Goal: Transaction & Acquisition: Obtain resource

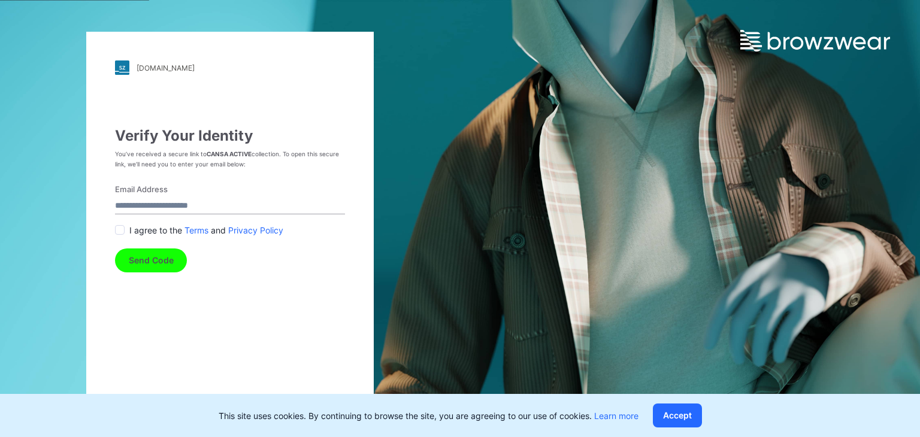
click at [180, 204] on input "Email Address" at bounding box center [230, 206] width 230 height 16
type input "**********"
click at [116, 228] on span at bounding box center [120, 230] width 10 height 10
click at [152, 262] on button "Send Code" at bounding box center [151, 261] width 72 height 24
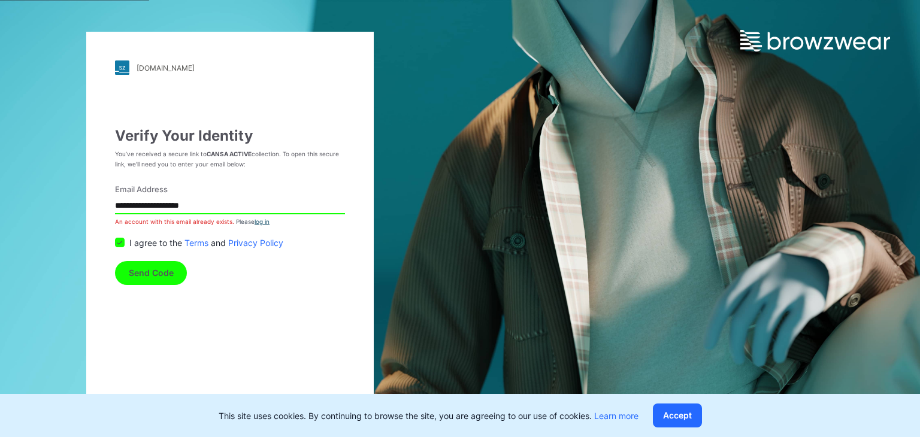
click at [260, 222] on link "log in" at bounding box center [262, 221] width 15 height 7
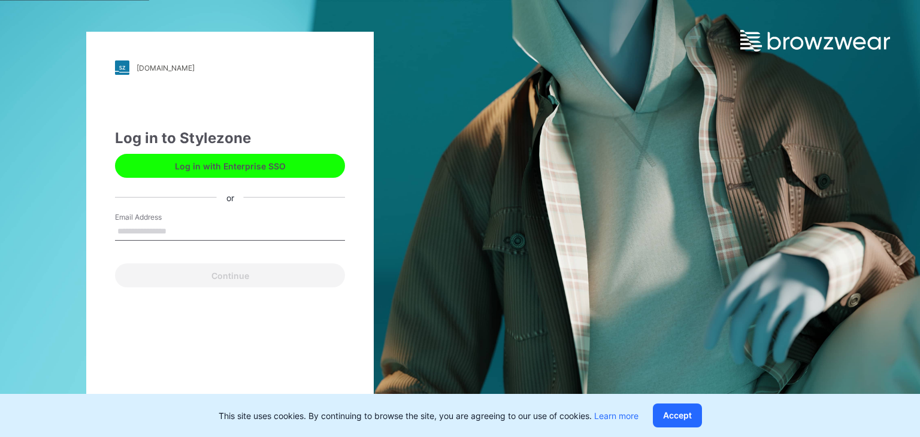
click at [157, 231] on input "Email Address" at bounding box center [230, 232] width 230 height 18
type input "**********"
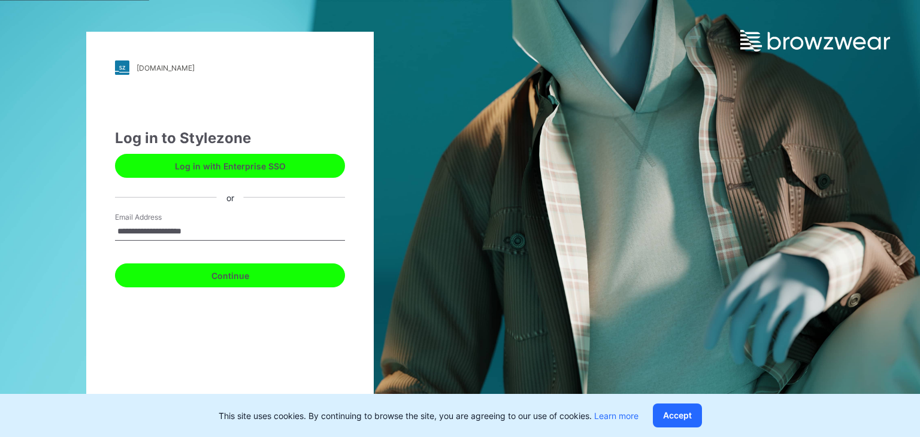
click at [229, 276] on button "Continue" at bounding box center [230, 276] width 230 height 24
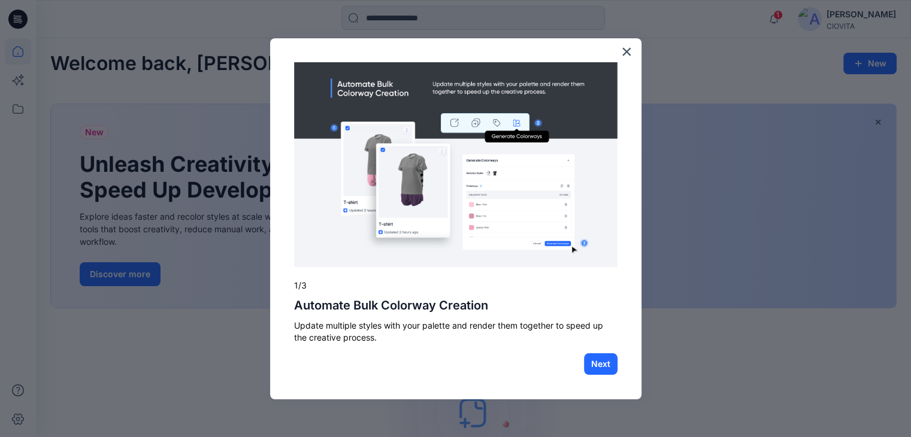
click at [620, 52] on div "× 1/3 Automate Bulk Colorway Creation Update multiple styles with your palette …" at bounding box center [455, 219] width 371 height 362
click at [631, 53] on button "×" at bounding box center [626, 51] width 11 height 19
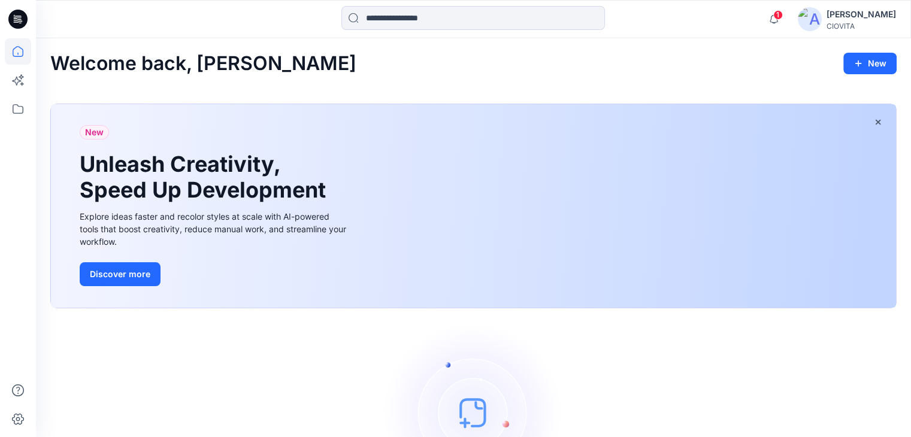
click at [579, 376] on div "Let's get started! Click New to add a style or create a folder." at bounding box center [473, 431] width 846 height 216
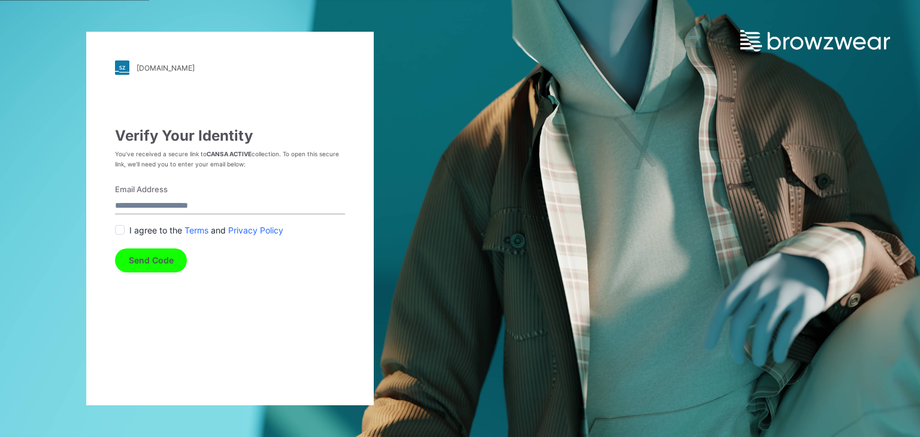
click at [211, 202] on input "Email Address" at bounding box center [230, 206] width 230 height 16
type input "**********"
click at [119, 228] on span at bounding box center [120, 230] width 10 height 10
click at [155, 258] on button "Send Code" at bounding box center [151, 261] width 72 height 24
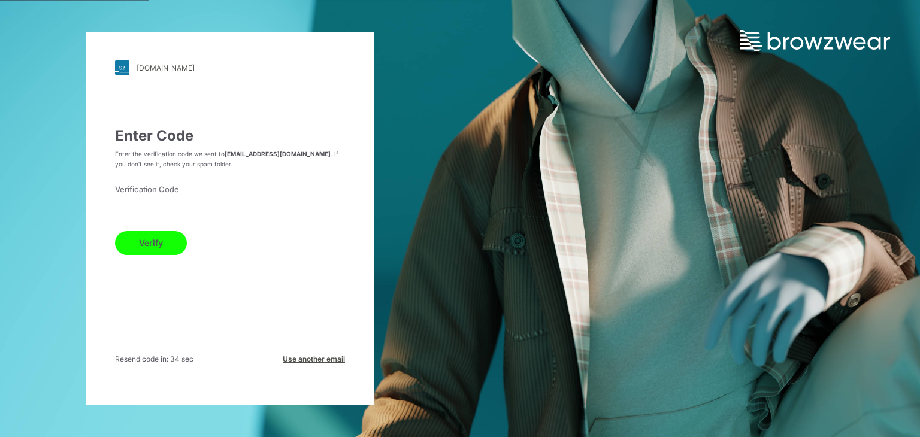
click at [201, 202] on input "text" at bounding box center [207, 206] width 16 height 16
paste input "*"
type input "*"
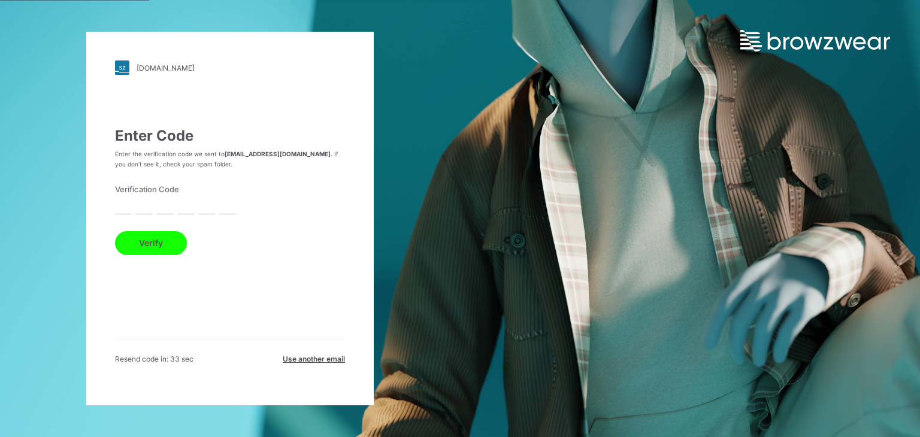
type input "*"
click at [146, 245] on button "Verify" at bounding box center [151, 243] width 72 height 24
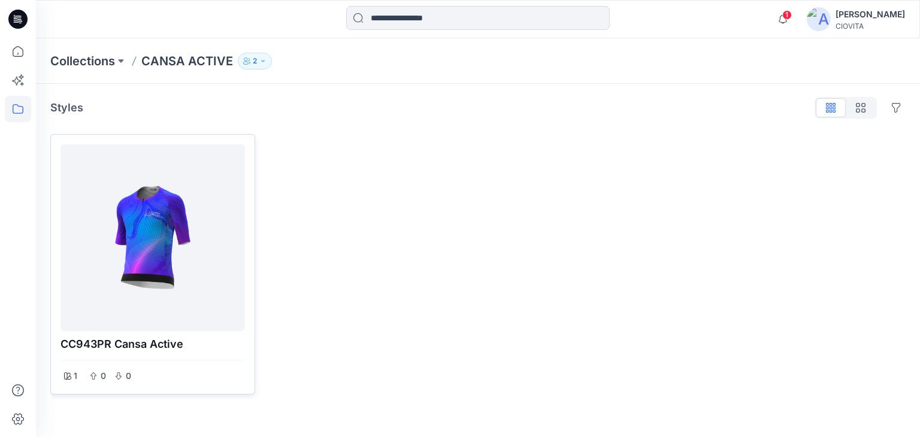
click at [158, 238] on div at bounding box center [152, 237] width 175 height 177
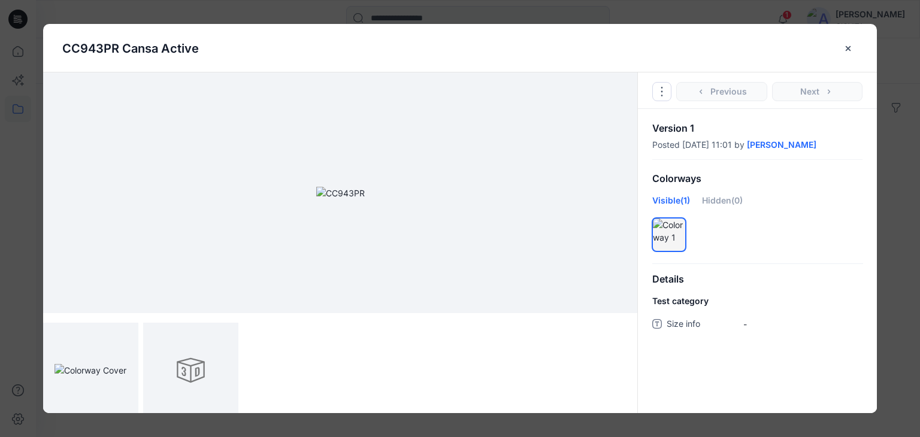
drag, startPoint x: 299, startPoint y: 246, endPoint x: 419, endPoint y: 219, distance: 122.8
click at [365, 199] on img at bounding box center [340, 193] width 49 height 13
click at [189, 375] on div at bounding box center [190, 370] width 95 height 95
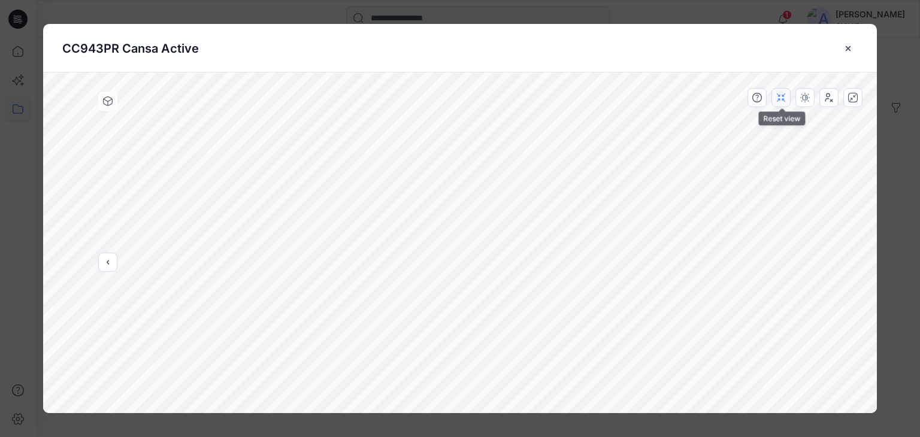
click at [781, 101] on icon "button" at bounding box center [781, 98] width 10 height 10
click at [105, 105] on icon at bounding box center [108, 101] width 10 height 10
click at [107, 101] on icon at bounding box center [108, 100] width 9 height 3
click at [111, 259] on icon "previous" at bounding box center [108, 263] width 10 height 10
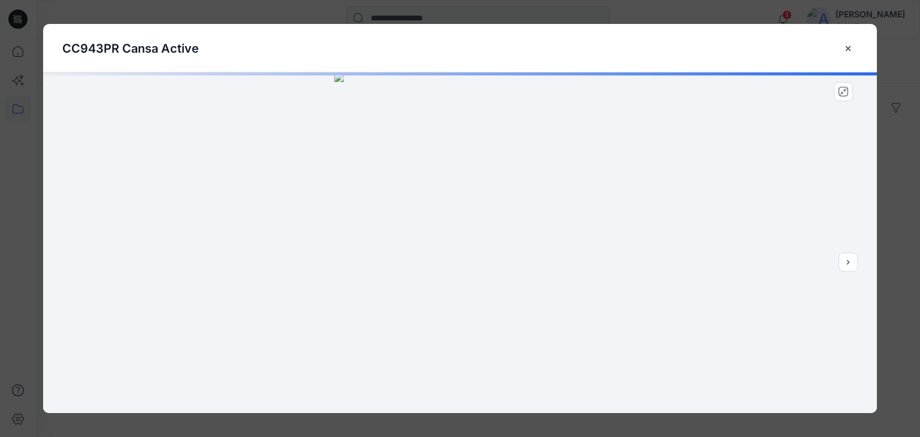
drag, startPoint x: 406, startPoint y: 196, endPoint x: 576, endPoint y: 186, distance: 170.5
click at [576, 186] on img at bounding box center [460, 242] width 252 height 341
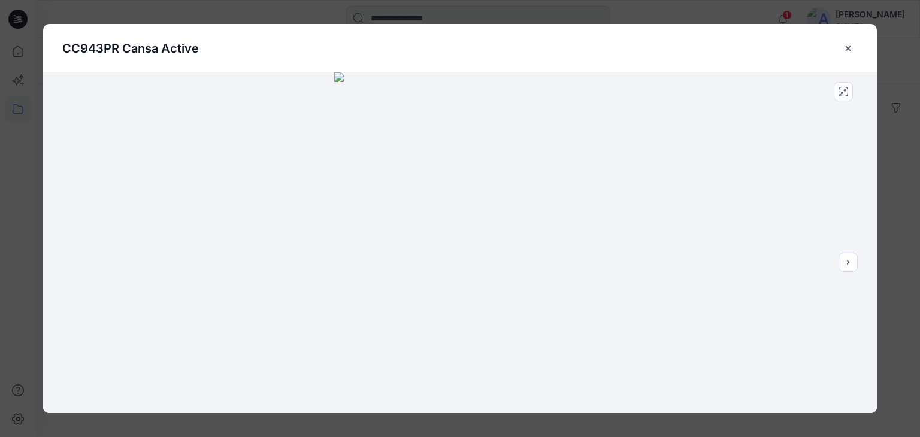
drag, startPoint x: 526, startPoint y: 211, endPoint x: 404, endPoint y: 231, distance: 123.2
click at [404, 231] on img at bounding box center [460, 242] width 252 height 341
click at [849, 264] on icon "next" at bounding box center [848, 263] width 10 height 10
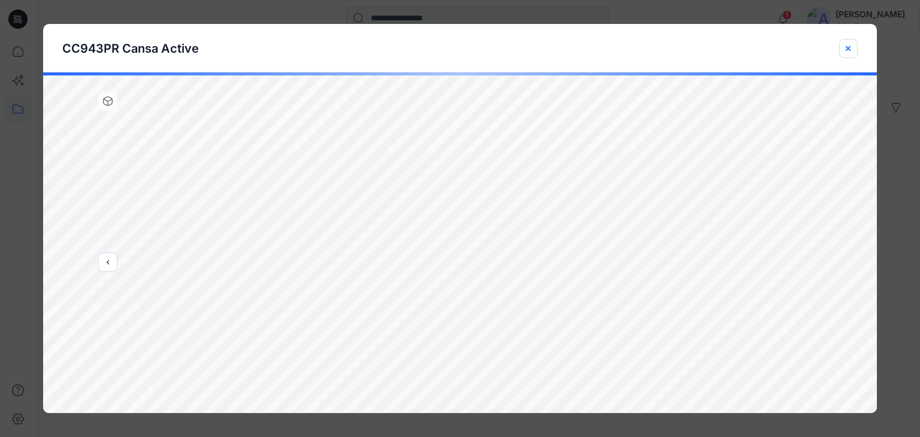
click at [850, 49] on icon "close-btn" at bounding box center [848, 48] width 5 height 5
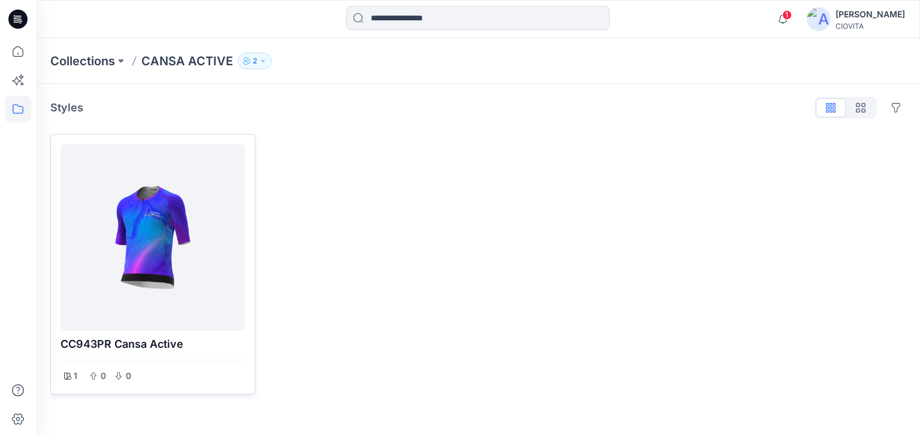
click at [118, 297] on div at bounding box center [152, 237] width 175 height 177
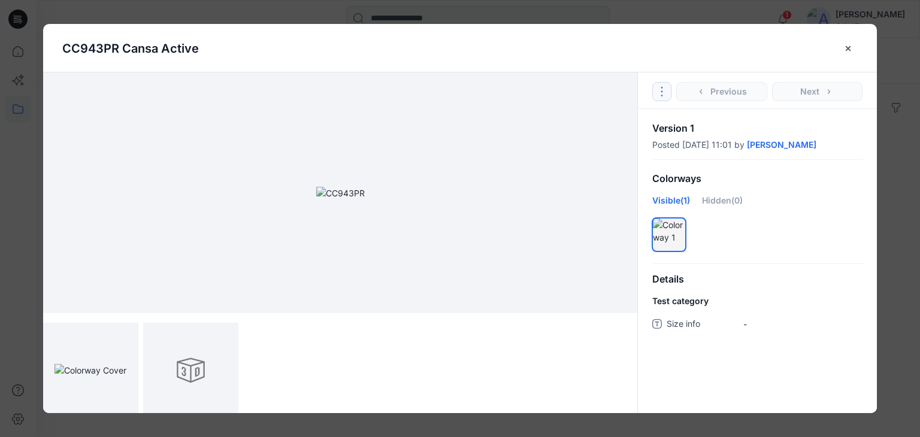
click at [660, 94] on icon "Options" at bounding box center [662, 92] width 10 height 10
click at [800, 199] on div "Visible (1) Hidden (0)" at bounding box center [757, 205] width 210 height 22
click at [364, 199] on img at bounding box center [340, 193] width 49 height 13
click at [853, 49] on button "close-btn" at bounding box center [848, 48] width 19 height 19
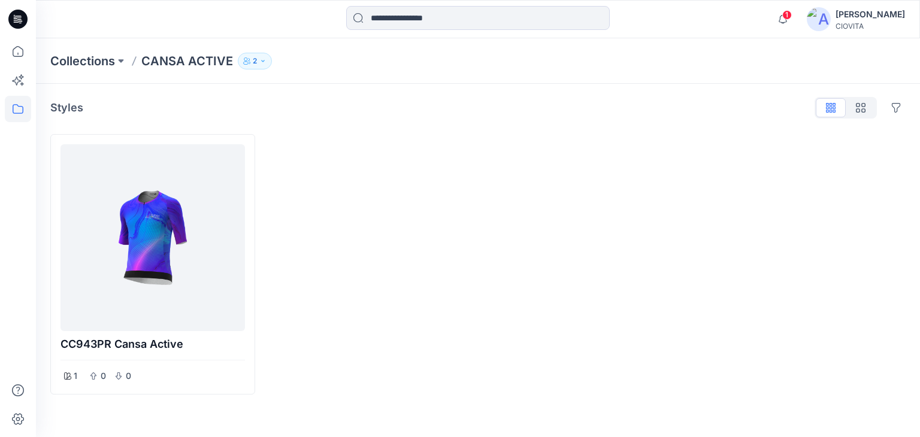
click at [261, 62] on icon "button" at bounding box center [262, 61] width 7 height 7
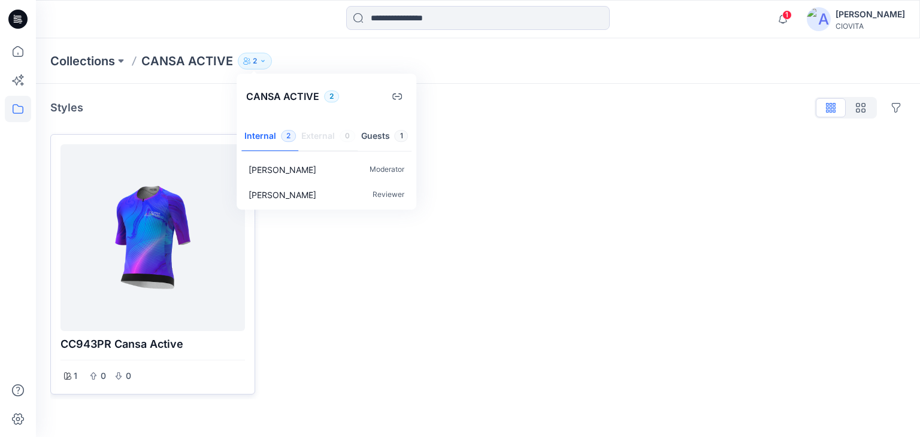
click at [222, 276] on div at bounding box center [152, 237] width 175 height 177
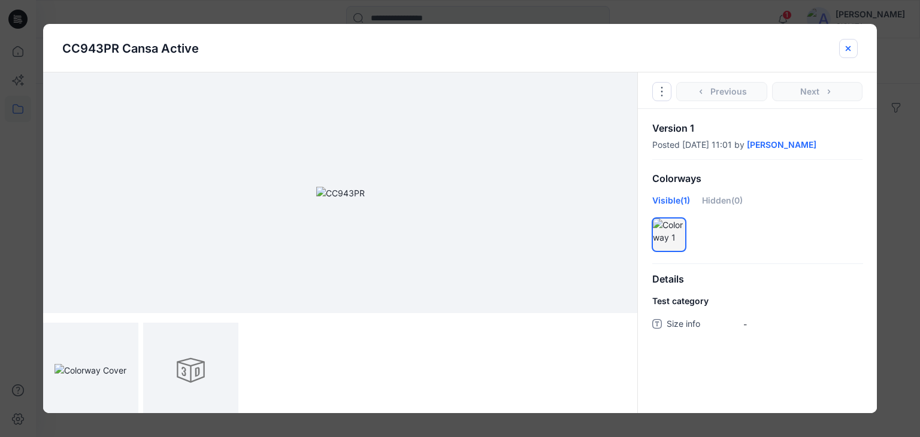
click at [849, 53] on icon "close-btn" at bounding box center [848, 49] width 10 height 10
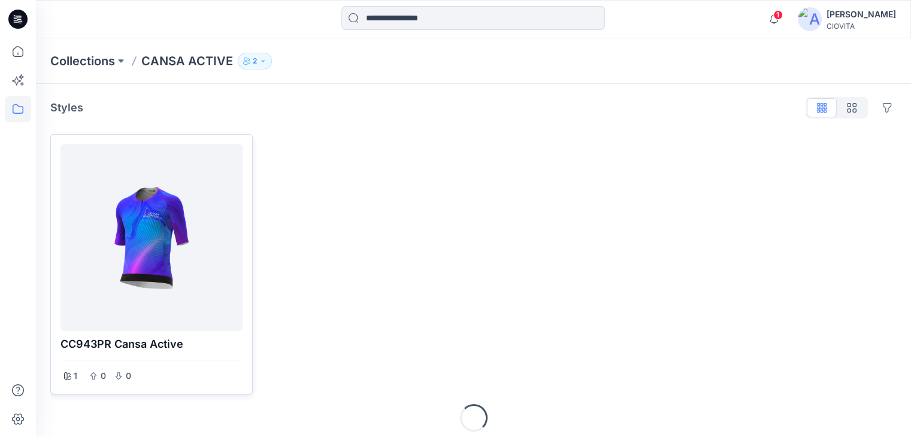
click at [225, 199] on div at bounding box center [151, 237] width 173 height 177
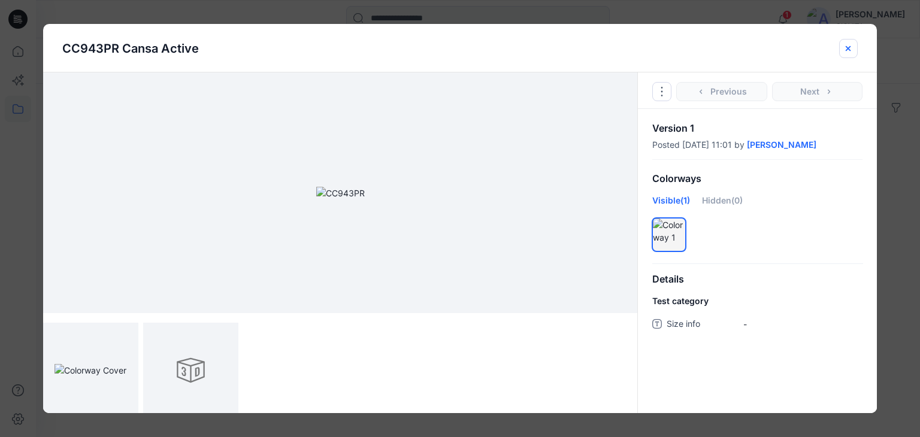
click at [849, 48] on icon "close-btn" at bounding box center [848, 49] width 10 height 10
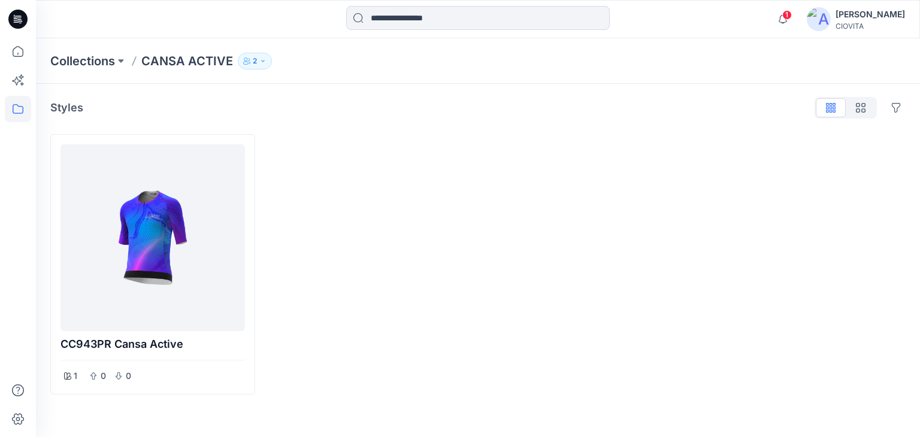
click at [260, 61] on icon "button" at bounding box center [262, 61] width 7 height 7
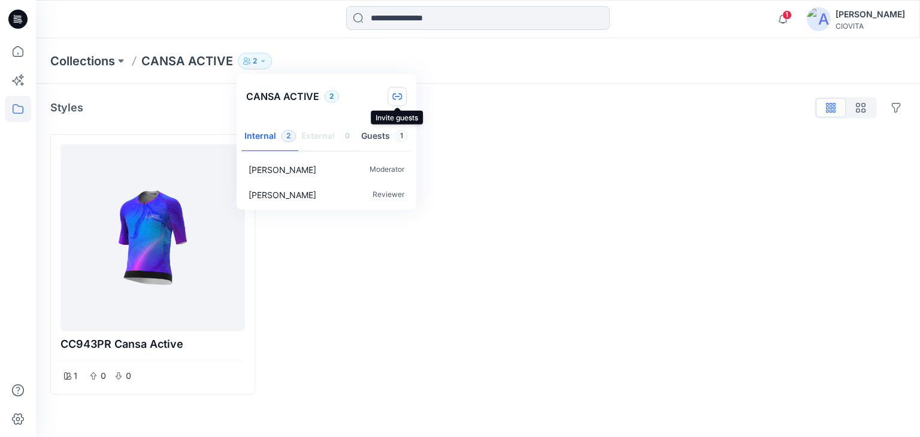
click at [398, 97] on icon "button" at bounding box center [397, 97] width 10 height 10
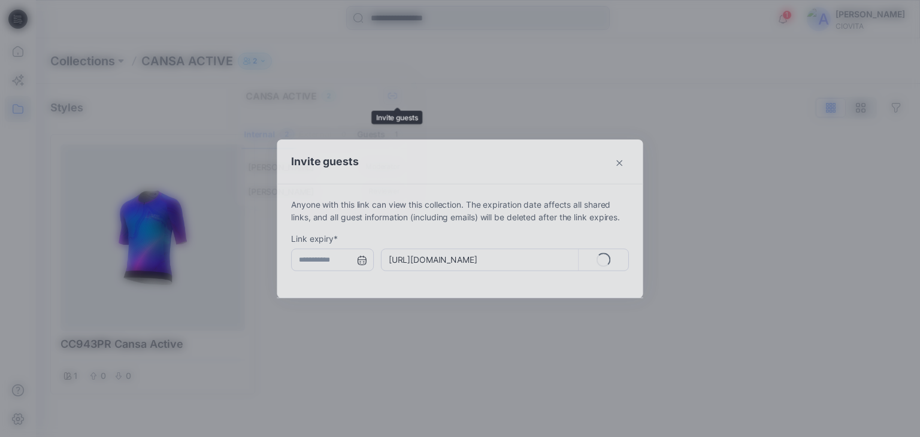
type input "**********"
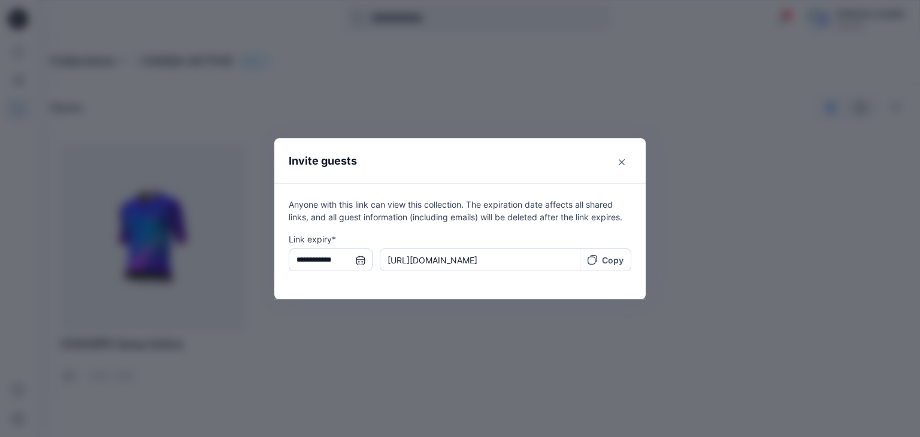
click at [609, 261] on p "Copy" at bounding box center [613, 260] width 22 height 13
click at [559, 370] on div "**********" at bounding box center [460, 218] width 920 height 437
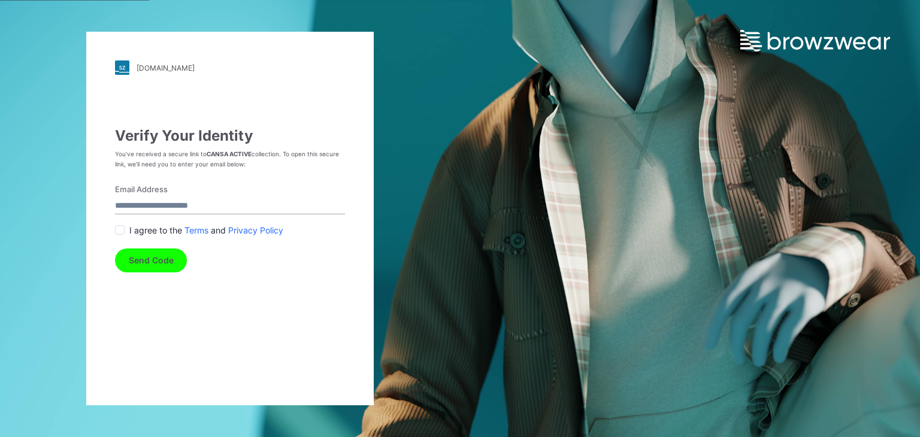
click at [193, 207] on input "Email Address" at bounding box center [230, 206] width 230 height 16
click at [201, 205] on input "Email Address" at bounding box center [230, 206] width 230 height 16
type input "**********"
click at [120, 228] on span at bounding box center [120, 230] width 10 height 10
click at [140, 264] on button "Send Code" at bounding box center [151, 261] width 72 height 24
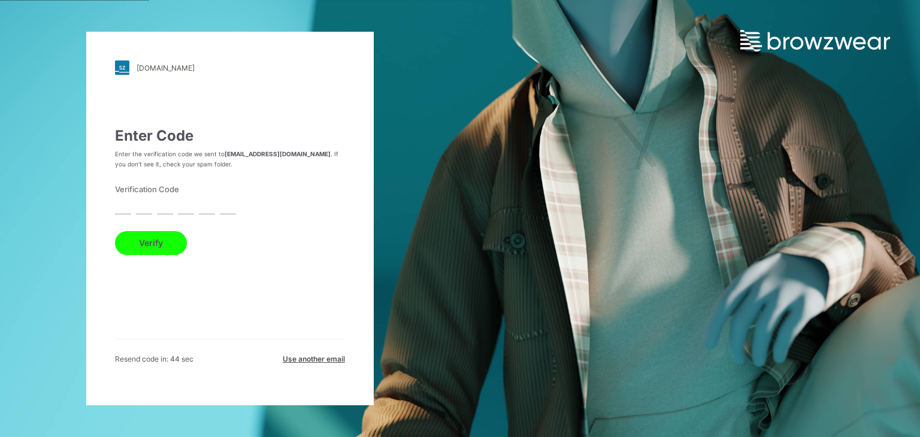
click at [180, 201] on input "text" at bounding box center [186, 206] width 16 height 16
paste input "*"
type input "*"
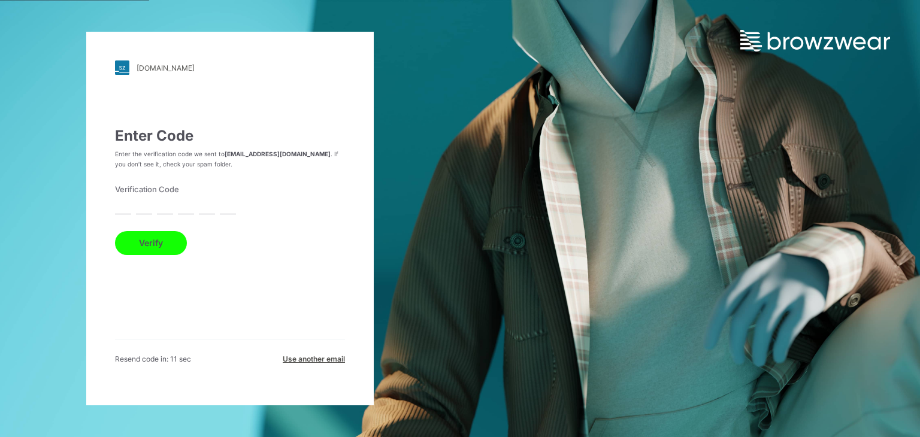
type input "*"
click at [164, 244] on button "Verify" at bounding box center [151, 243] width 72 height 24
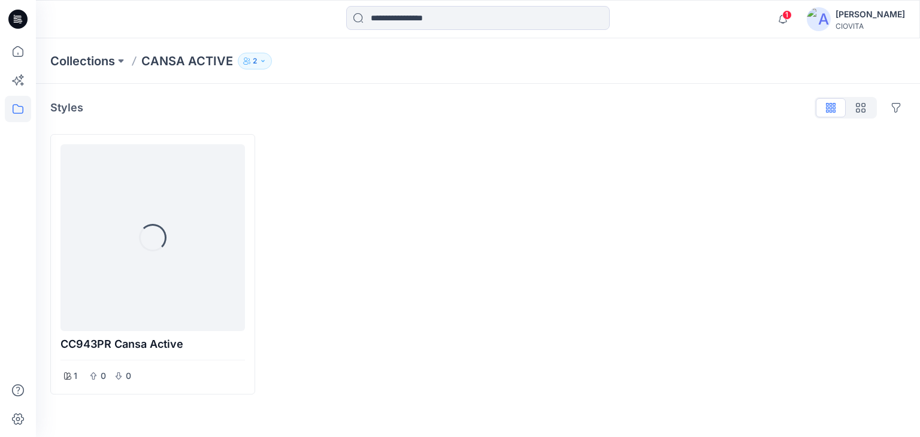
click at [871, 16] on div "[PERSON_NAME]" at bounding box center [870, 14] width 69 height 14
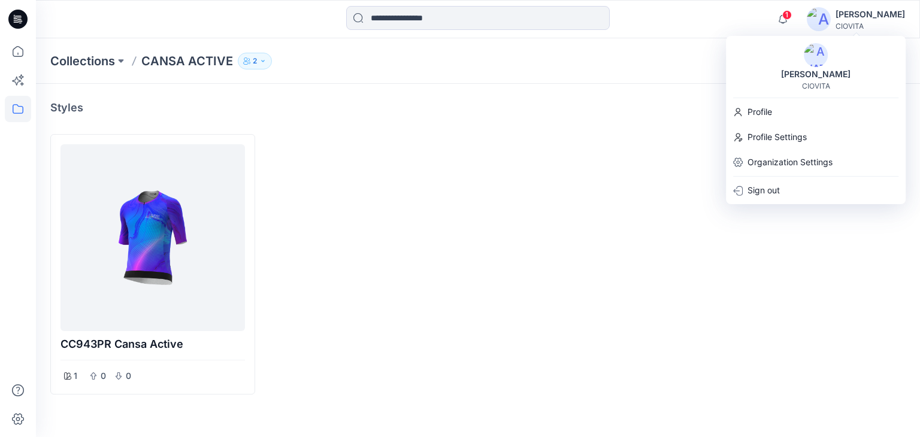
click at [653, 228] on div at bounding box center [586, 264] width 205 height 261
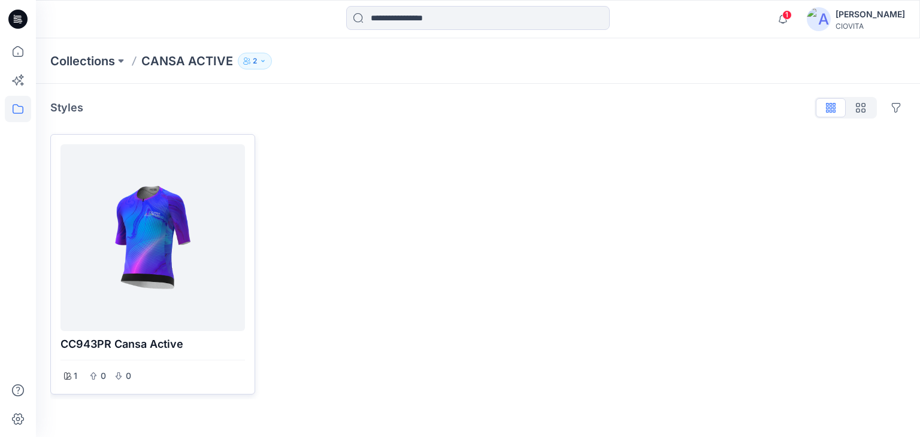
click at [141, 242] on div at bounding box center [152, 237] width 175 height 177
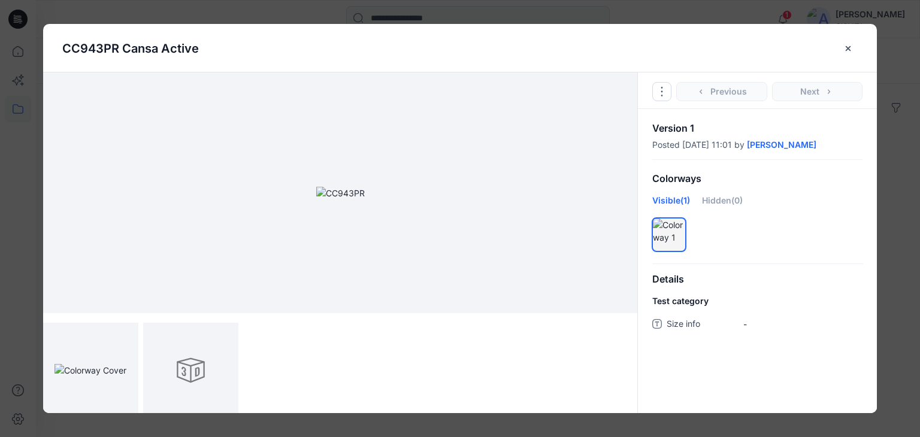
drag, startPoint x: 314, startPoint y: 202, endPoint x: 410, endPoint y: 183, distance: 97.7
click at [365, 187] on img at bounding box center [340, 193] width 49 height 13
click at [667, 92] on button "Options" at bounding box center [661, 91] width 19 height 19
click at [809, 223] on div at bounding box center [757, 235] width 239 height 38
click at [852, 47] on icon "close-btn" at bounding box center [848, 49] width 10 height 10
